Goal: Information Seeking & Learning: Find specific fact

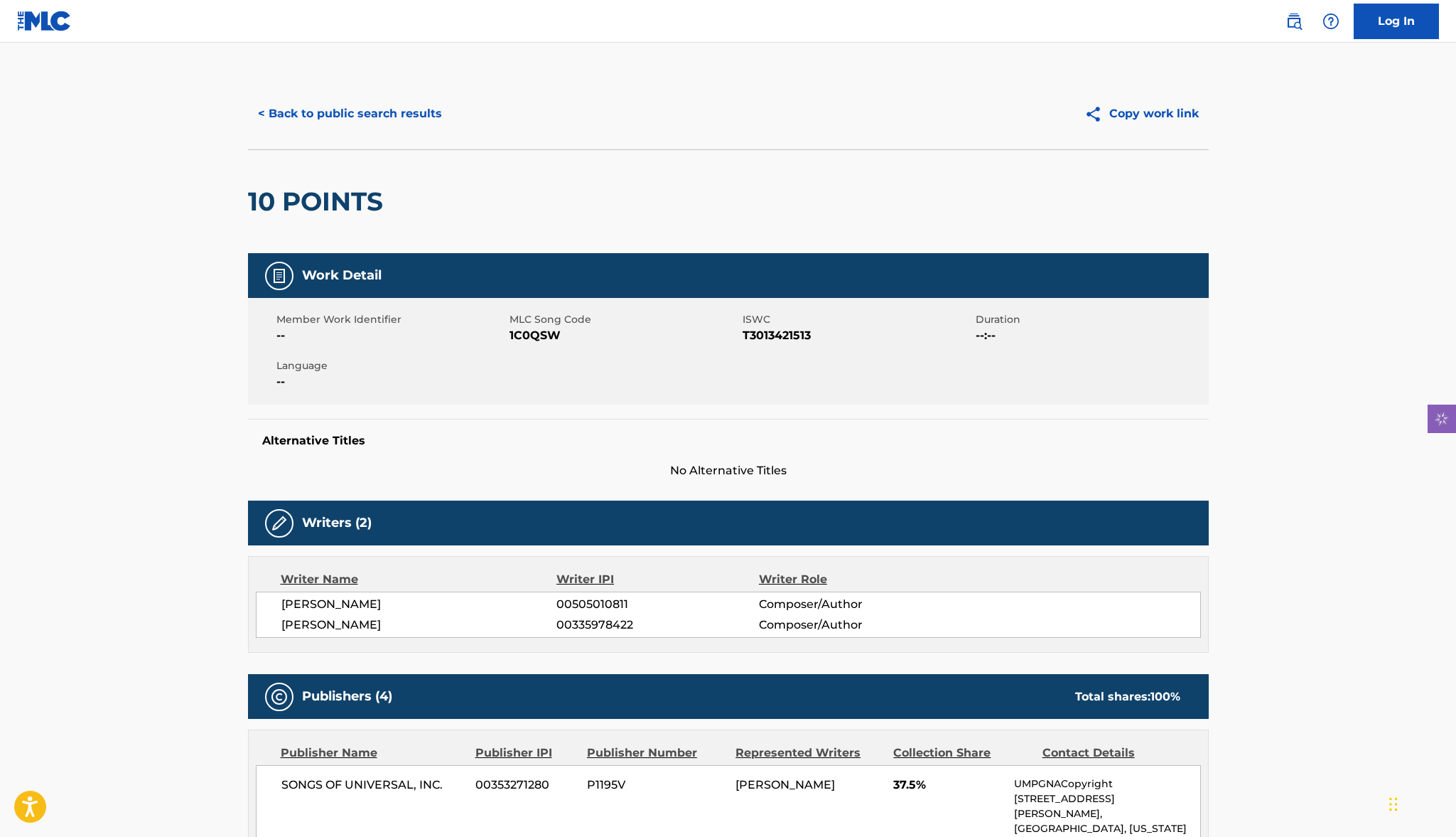
click at [1181, 113] on button "Copy work link" at bounding box center [1142, 114] width 134 height 36
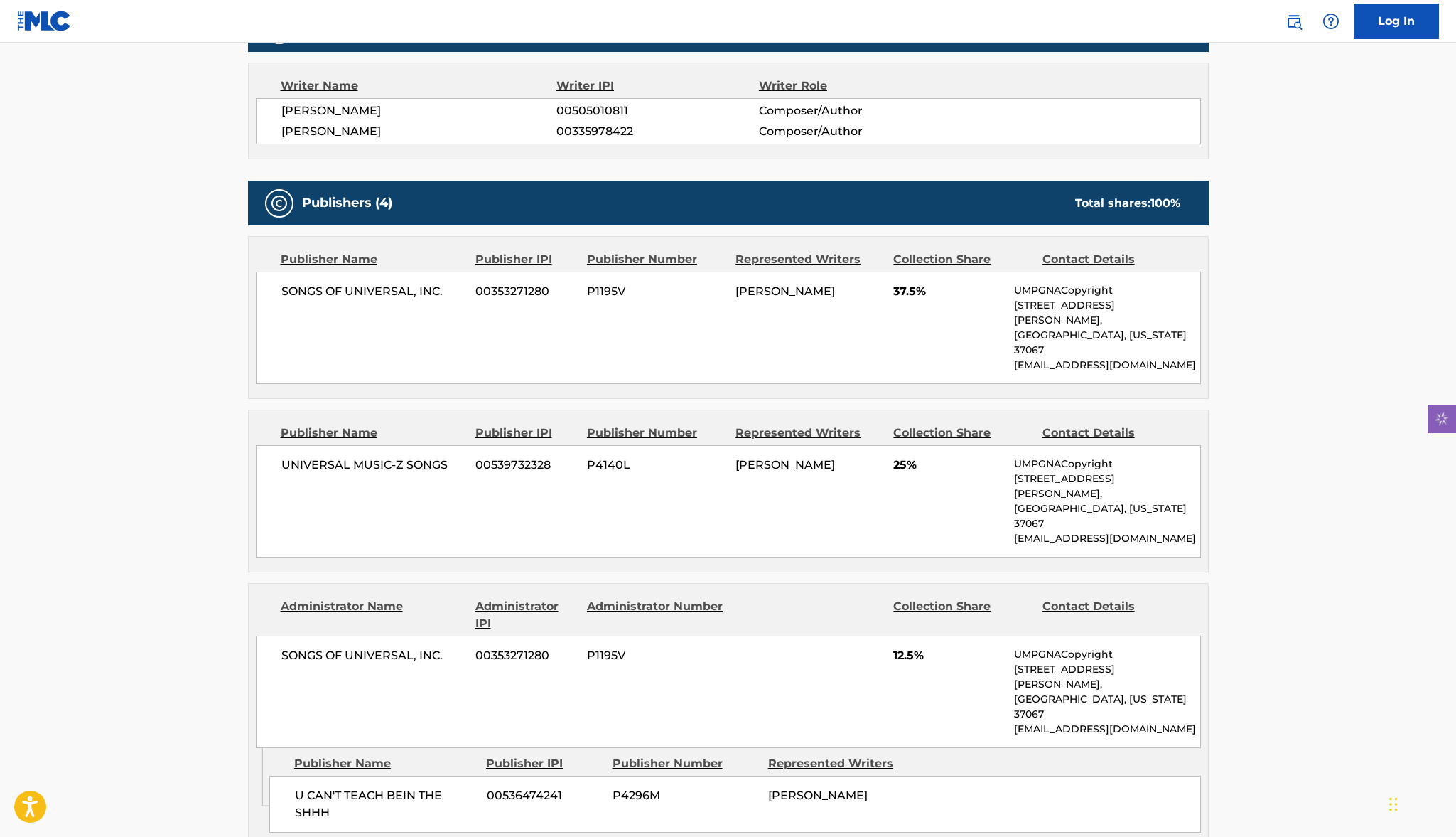
scroll to position [494, 0]
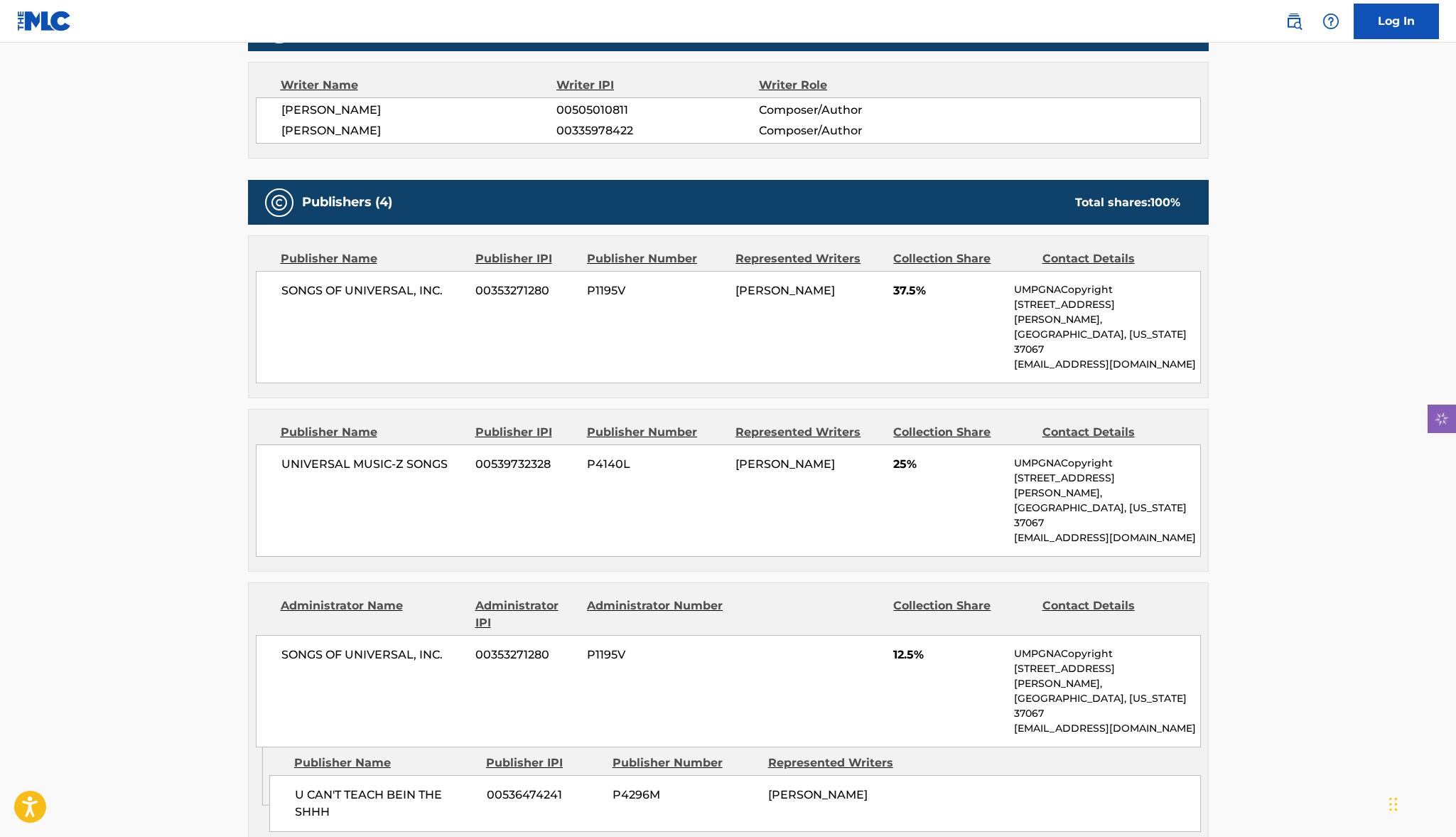
drag, startPoint x: 475, startPoint y: 111, endPoint x: 271, endPoint y: 106, distance: 204.1
click at [271, 106] on div "[PERSON_NAME] 00505010811 Composer/Author [PERSON_NAME] 00335978422 Composer/Au…" at bounding box center [728, 121] width 946 height 46
copy span "[PERSON_NAME]"
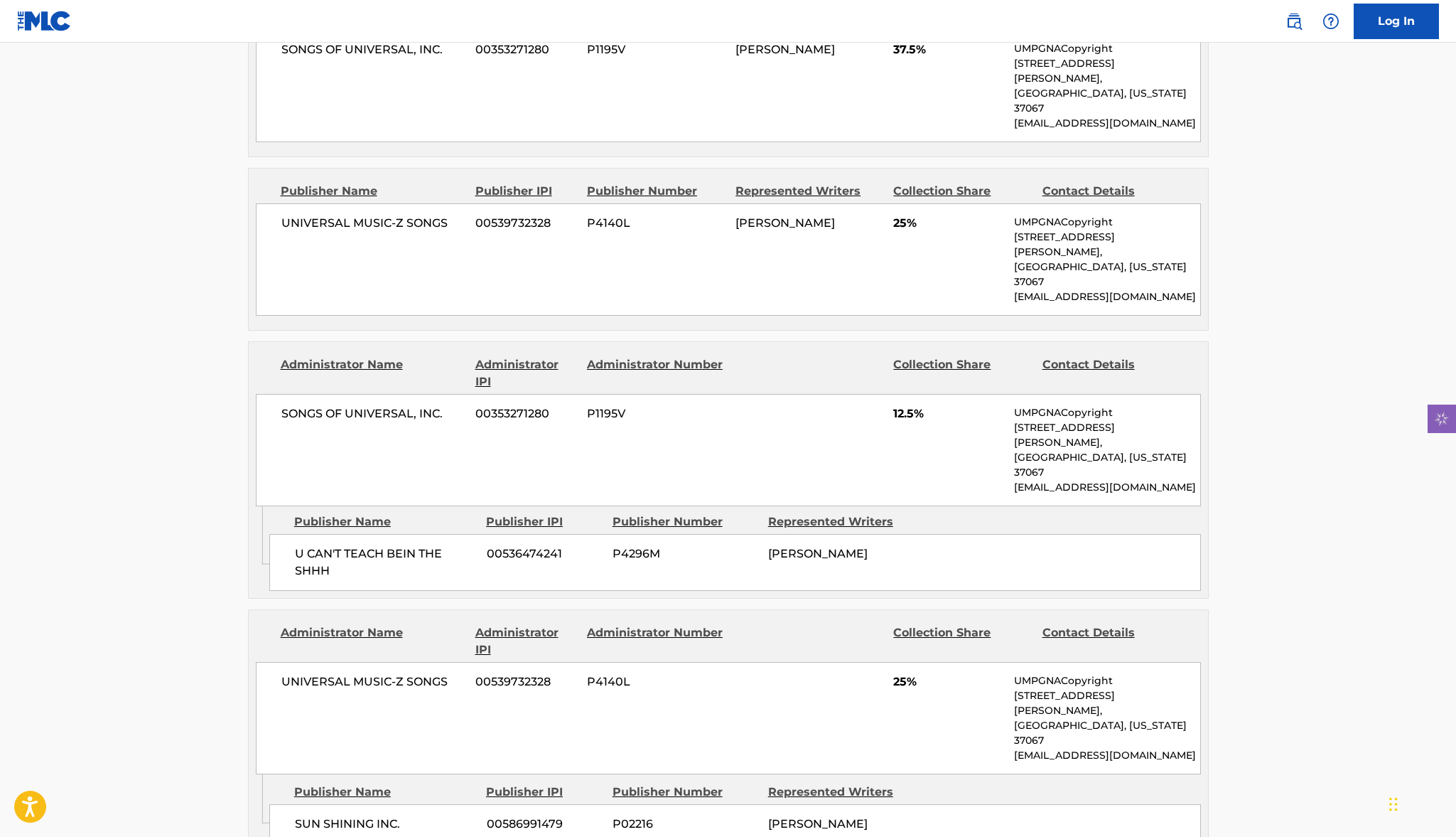
scroll to position [757, 0]
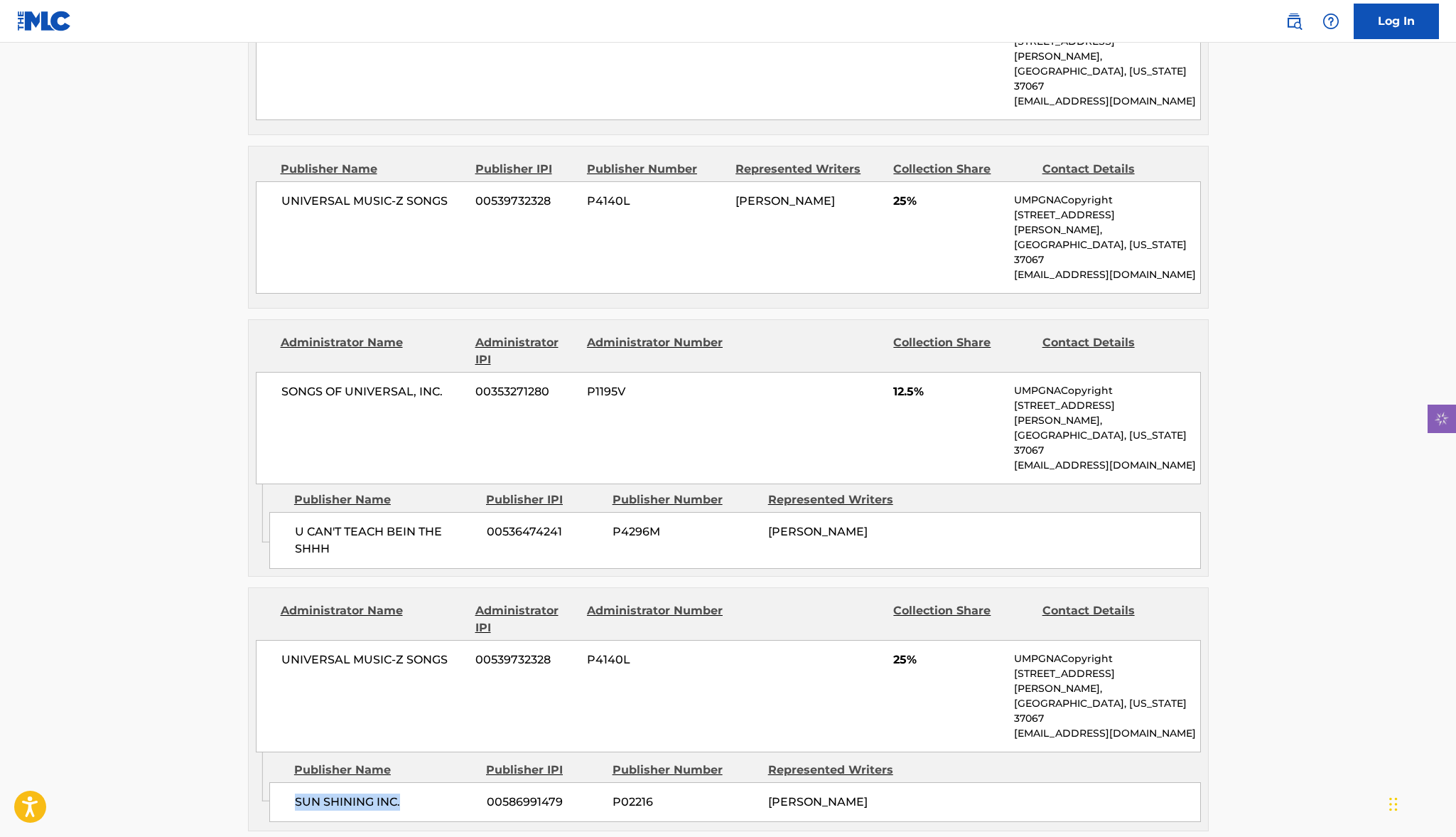
drag, startPoint x: 294, startPoint y: 674, endPoint x: 421, endPoint y: 676, distance: 127.0
click at [421, 782] on div "SUN SHINING INC. 00586991479 P02216 [PERSON_NAME]" at bounding box center [735, 802] width 932 height 40
copy span "SUN SHINING INC."
drag, startPoint x: 295, startPoint y: 438, endPoint x: 364, endPoint y: 452, distance: 70.4
click at [364, 523] on span "U CAN'T TEACH BEIN THE SHHH" at bounding box center [386, 540] width 181 height 34
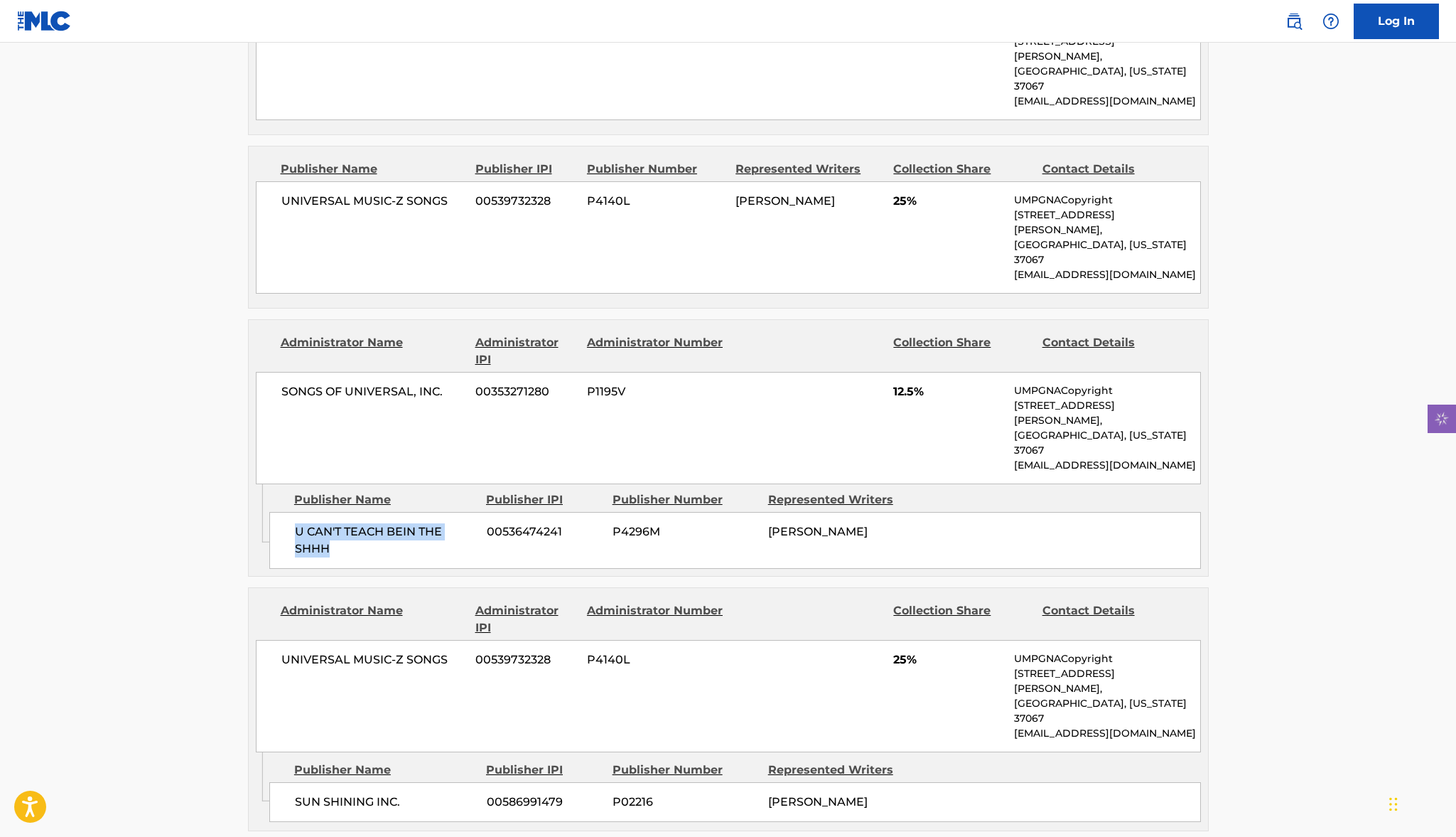
copy span "U CAN'T TEACH BEIN THE SHHH"
drag, startPoint x: 762, startPoint y: 677, endPoint x: 862, endPoint y: 676, distance: 100.0
click at [862, 782] on div "SUN SHINING INC. 00586991479 P02216 [PERSON_NAME]" at bounding box center [735, 802] width 932 height 40
copy div "[PERSON_NAME]"
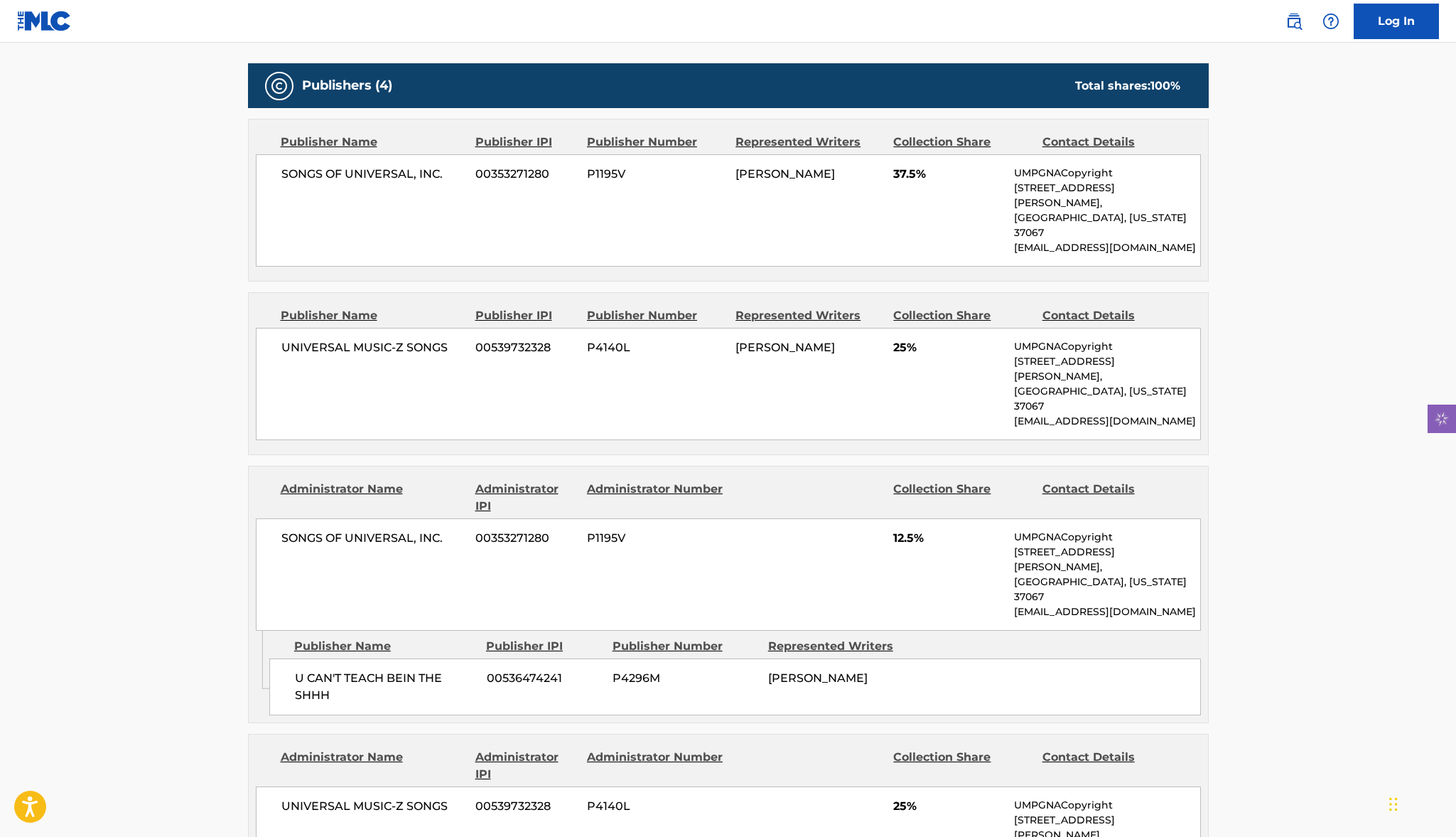
scroll to position [403, 0]
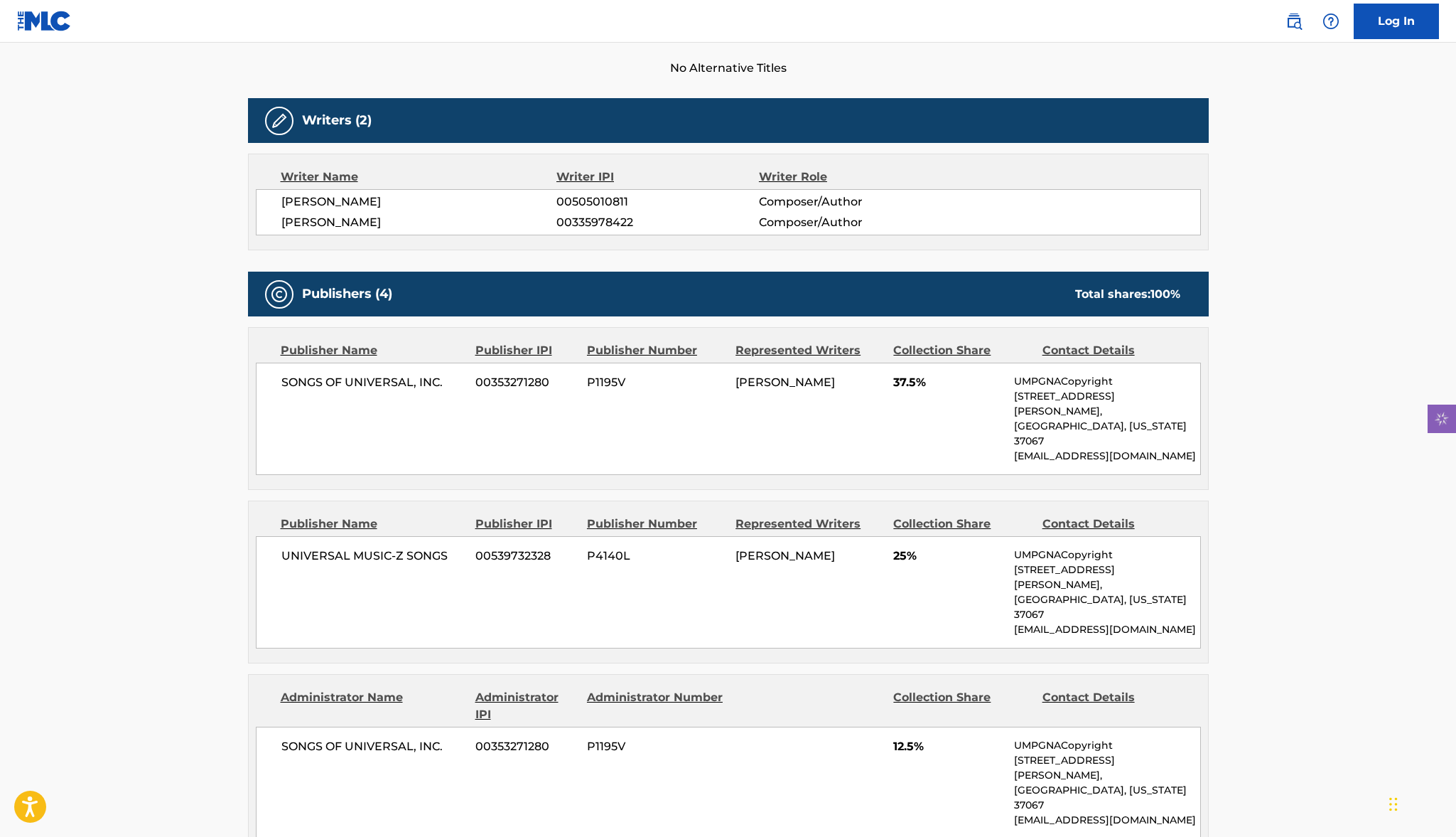
drag, startPoint x: 737, startPoint y: 379, endPoint x: 796, endPoint y: 401, distance: 63.0
click at [796, 391] on div "[PERSON_NAME]" at bounding box center [809, 382] width 147 height 17
copy span "[PERSON_NAME]"
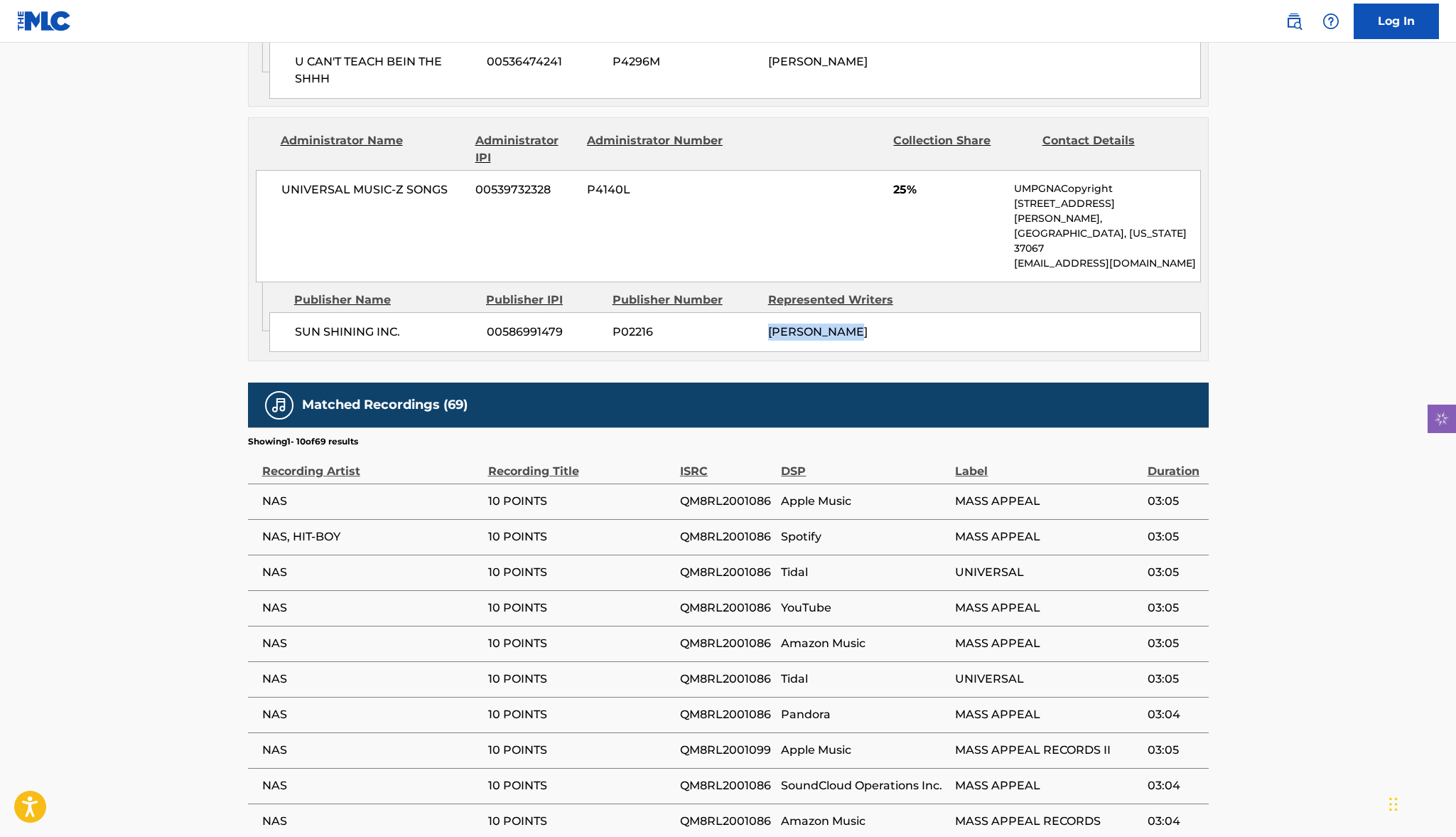
scroll to position [1228, 0]
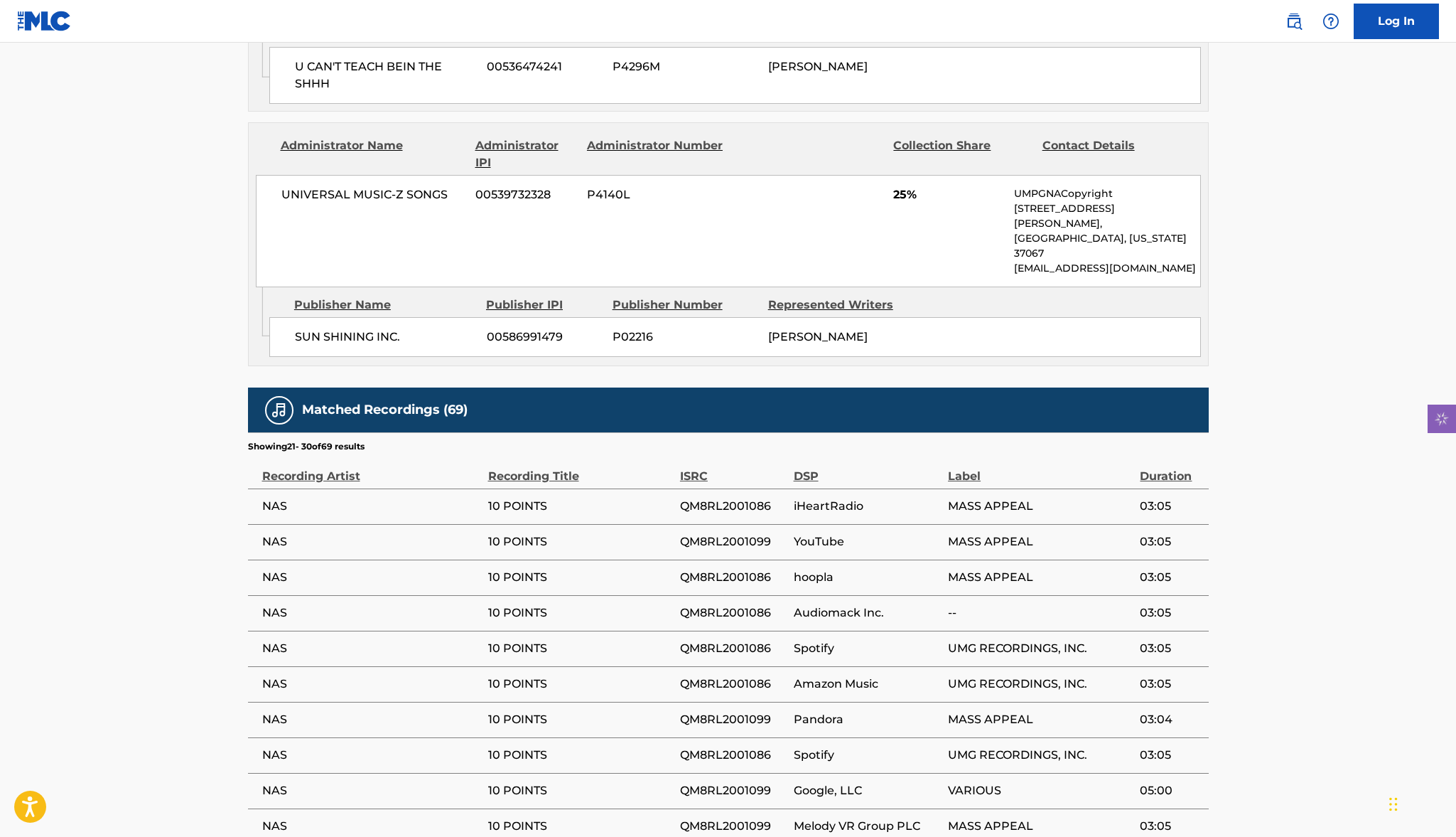
scroll to position [1213, 0]
